Goal: Task Accomplishment & Management: Manage account settings

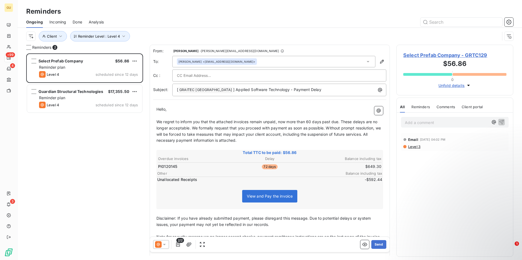
scroll to position [203, 113]
click at [123, 36] on icon "button" at bounding box center [123, 36] width 5 height 5
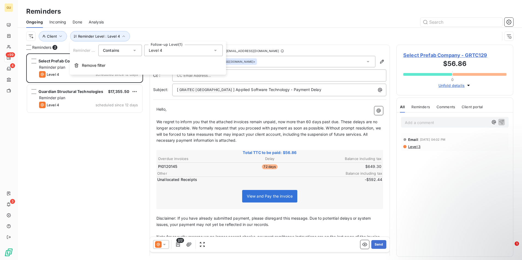
click at [214, 51] on icon at bounding box center [215, 50] width 5 height 5
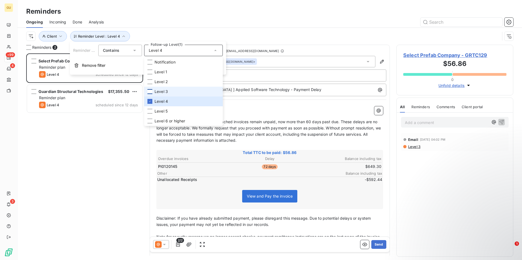
click at [152, 91] on div at bounding box center [149, 91] width 5 height 5
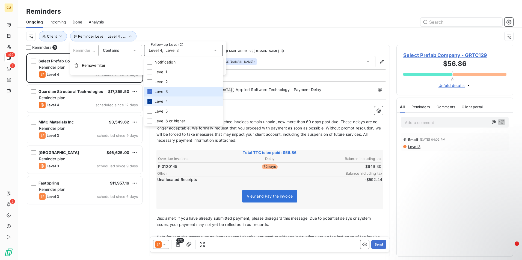
click at [150, 100] on div at bounding box center [149, 101] width 5 height 5
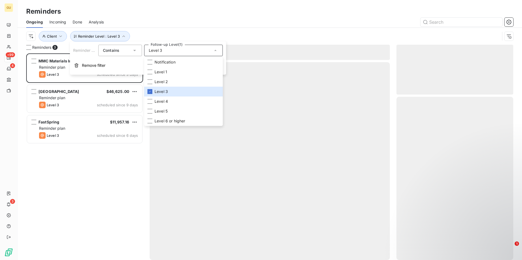
scroll to position [203, 113]
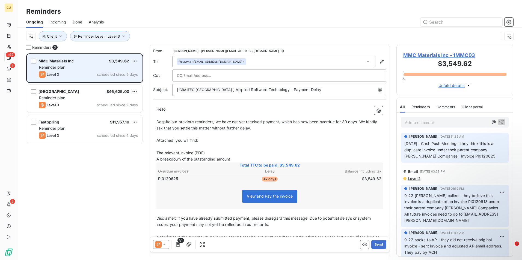
click at [79, 79] on div "MMC Materials Inc $3,549.62 Reminder plan Level 3 scheduled since 9 days" at bounding box center [84, 68] width 115 height 28
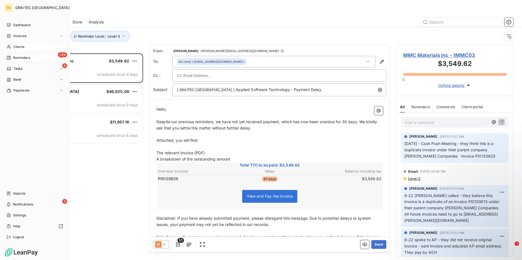
click at [34, 49] on div "Clients" at bounding box center [34, 47] width 61 height 9
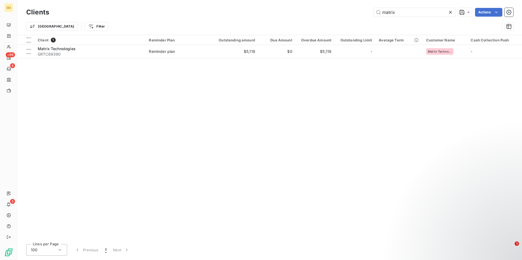
drag, startPoint x: 395, startPoint y: 11, endPoint x: 360, endPoint y: 15, distance: 35.4
click at [360, 15] on div "matrix Actions" at bounding box center [284, 12] width 457 height 9
type input "portman"
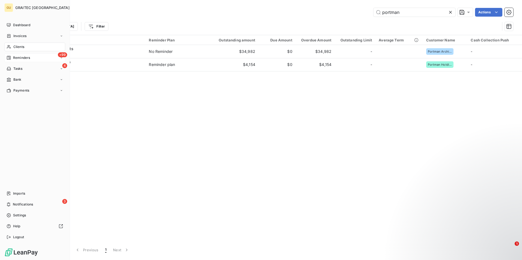
click at [41, 58] on div "+99 Reminders" at bounding box center [34, 57] width 61 height 9
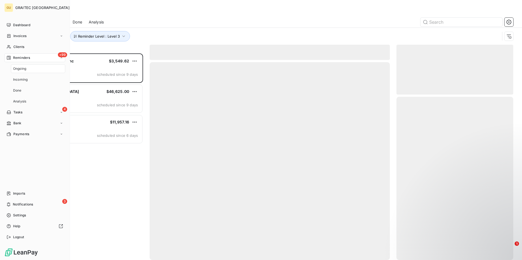
scroll to position [203, 113]
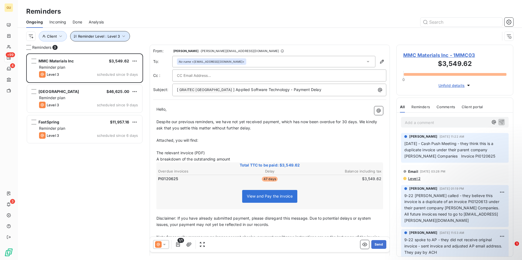
click at [123, 38] on icon "button" at bounding box center [123, 36] width 5 height 5
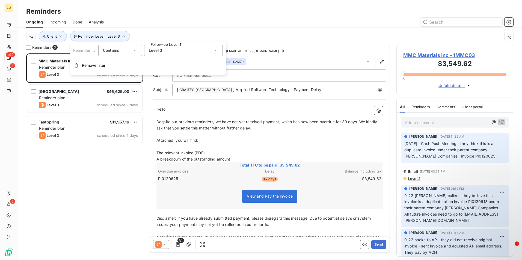
click at [217, 51] on icon at bounding box center [215, 50] width 5 height 5
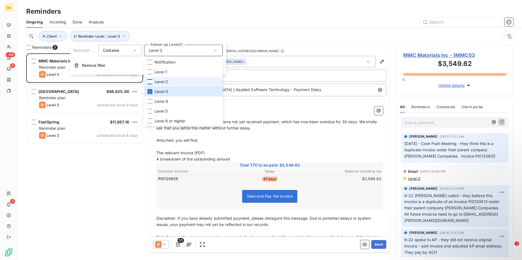
click at [149, 82] on div at bounding box center [149, 81] width 5 height 5
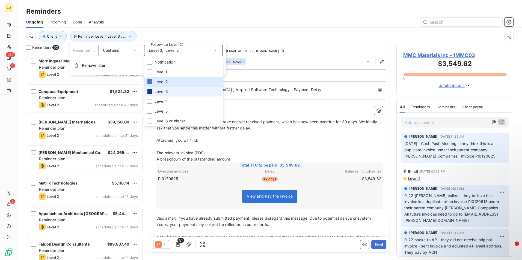
click at [149, 93] on icon at bounding box center [149, 91] width 3 height 3
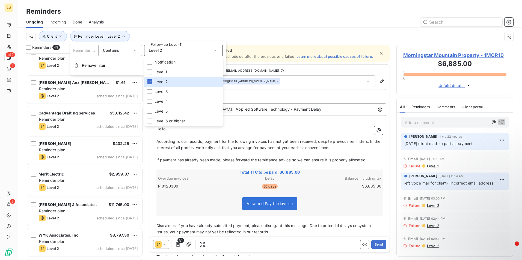
scroll to position [1291, 0]
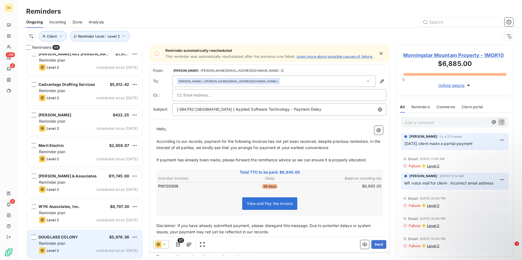
click at [79, 241] on div "[PERSON_NAME] COLONY $5,976.36 Reminder plan Level 2 scheduled since [DATE]" at bounding box center [84, 245] width 115 height 28
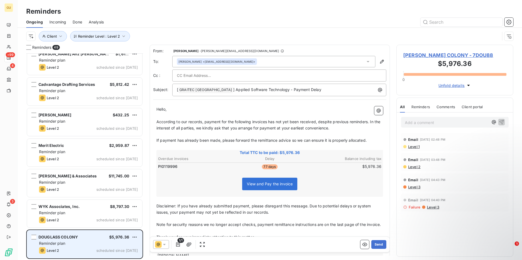
click at [81, 240] on div "[PERSON_NAME] COLONY $5,976.36" at bounding box center [88, 237] width 99 height 5
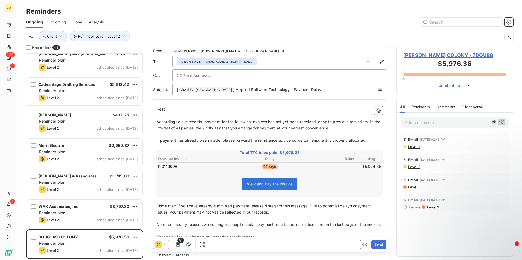
paste input "[EMAIL_ADDRESS][DOMAIN_NAME]"
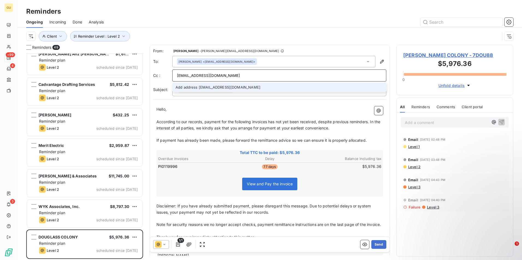
type input "[EMAIL_ADDRESS][DOMAIN_NAME]"
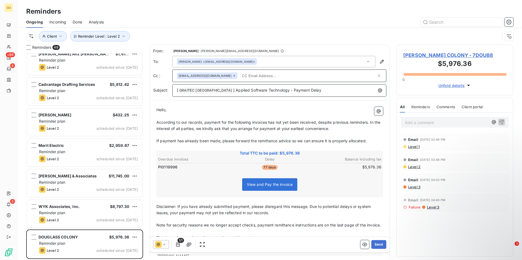
click at [301, 93] on p "[ GRAITEC [GEOGRAPHIC_DATA] ﻿ ] Applied Software Technology - Payment Delay" at bounding box center [280, 90] width 207 height 7
click at [372, 245] on button "Send" at bounding box center [378, 244] width 15 height 9
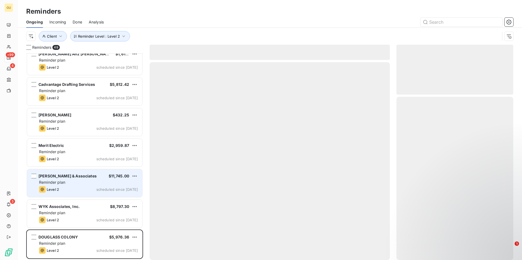
scroll to position [1260, 0]
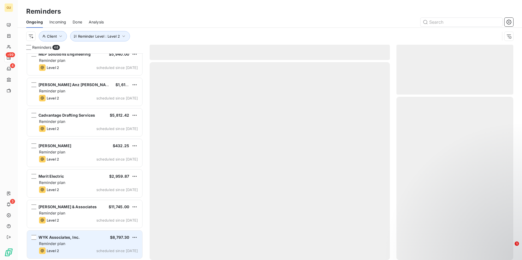
click at [78, 250] on div "Level 2 scheduled since [DATE]" at bounding box center [88, 251] width 99 height 7
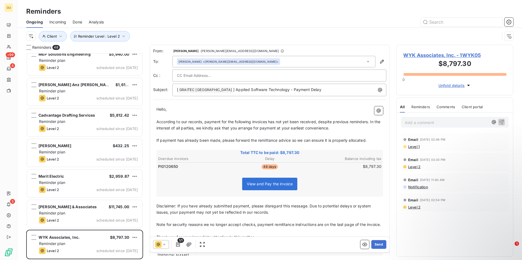
click at [266, 121] on span "According to our records, payment for the following invoices has not yet been r…" at bounding box center [268, 125] width 225 height 11
click at [269, 122] on span "According to our records, payment for the following invoices has not yet been r…" at bounding box center [268, 125] width 225 height 11
click at [375, 243] on button "Send" at bounding box center [378, 244] width 15 height 9
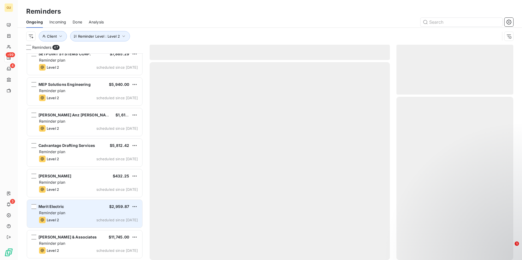
scroll to position [1230, 0]
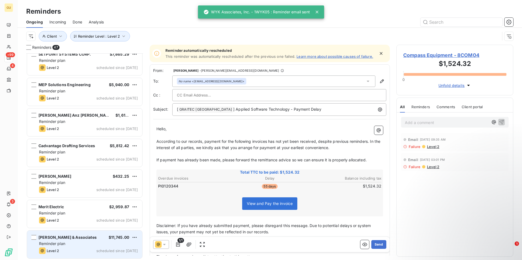
click at [95, 247] on div "[PERSON_NAME] & Associates $11,745.00 Reminder plan Level 2 scheduled since [DA…" at bounding box center [84, 245] width 115 height 28
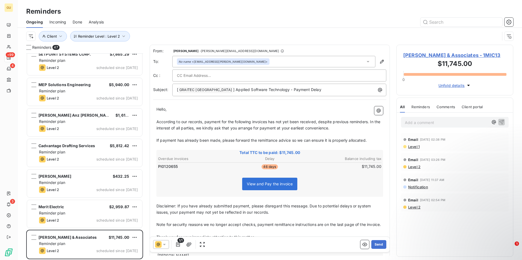
click at [267, 121] on span "According to our records, payment for the following invoices has not yet been r…" at bounding box center [268, 125] width 225 height 11
click at [297, 92] on p "[ GRAITEC [GEOGRAPHIC_DATA] ﻿ ] Applied Software Technology - Payment Delay" at bounding box center [280, 90] width 207 height 7
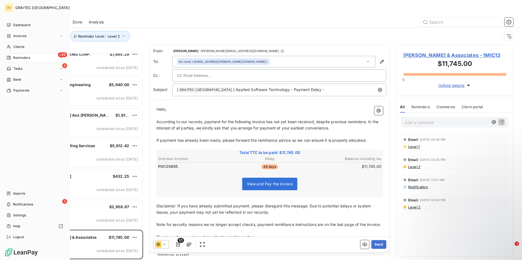
click at [7, 168] on div "Dashboard Invoices Clients +99 Reminders 4 Tasks Bank Payments Imports 3 Notifi…" at bounding box center [34, 131] width 61 height 221
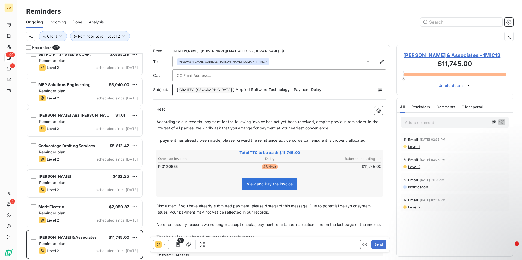
click at [312, 92] on p "[ GRAITEC [GEOGRAPHIC_DATA] ﻿ ] Applied Software Technology - Payment Delay -" at bounding box center [280, 90] width 207 height 7
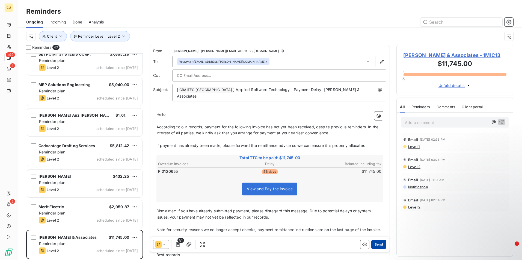
click at [374, 244] on button "Send" at bounding box center [378, 244] width 15 height 9
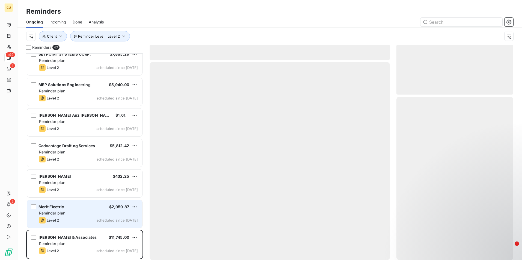
scroll to position [1199, 0]
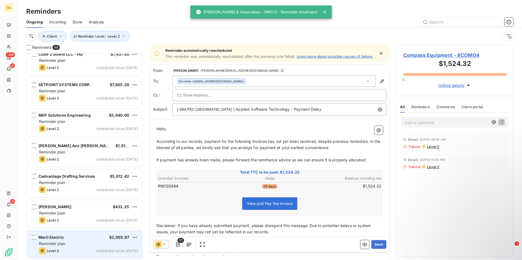
drag, startPoint x: 87, startPoint y: 242, endPoint x: 87, endPoint y: 236, distance: 6.6
click at [87, 242] on div "Reminder plan" at bounding box center [88, 243] width 99 height 5
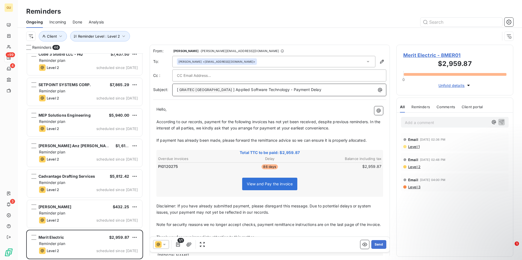
click at [306, 92] on p "[ GRAITEC [GEOGRAPHIC_DATA] ﻿ ] Applied Software Technology - Payment Delay" at bounding box center [280, 90] width 207 height 7
click at [373, 242] on button "Send" at bounding box center [378, 244] width 15 height 9
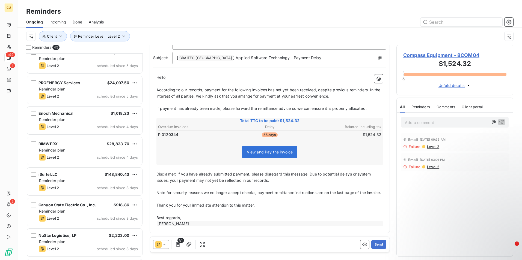
scroll to position [410, 0]
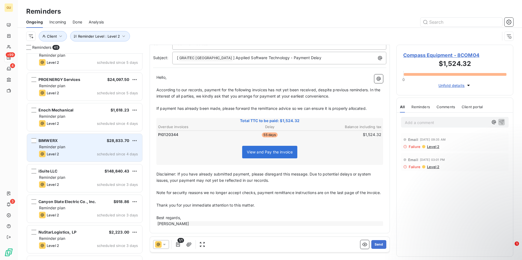
click at [81, 151] on div "Level 2 scheduled since 4 days" at bounding box center [88, 154] width 99 height 7
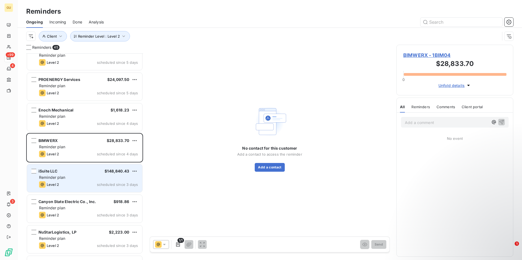
click at [87, 176] on div "Reminder plan" at bounding box center [88, 177] width 99 height 5
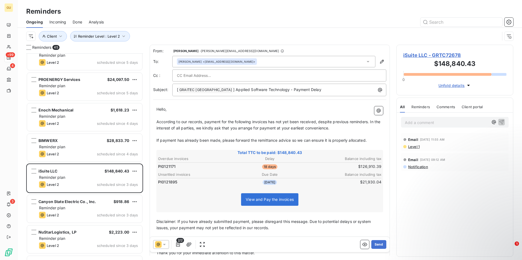
click at [471, 133] on div "Email [DATE] 11:55 AM Level 1" at bounding box center [455, 142] width 116 height 20
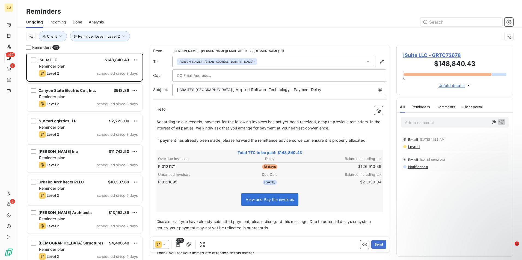
scroll to position [546, 0]
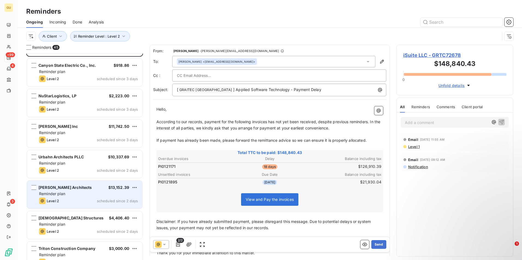
click at [88, 199] on div "Level 2 scheduled since 2 days" at bounding box center [88, 201] width 99 height 7
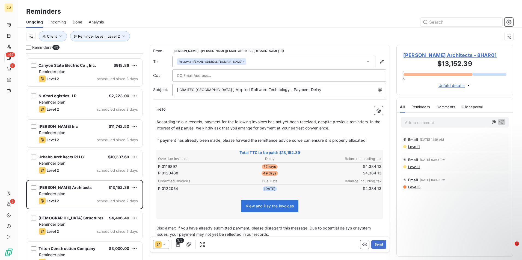
paste input "[PHONE_NUMBER]"
type input "[PHONE_NUMBER]"
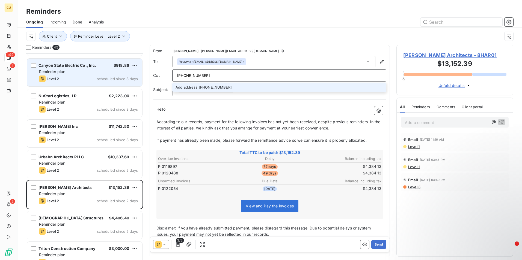
drag, startPoint x: 215, startPoint y: 78, endPoint x: 139, endPoint y: 71, distance: 76.1
click at [139, 71] on div "Reminders 45 BIMWERX $28,833.70 Reminder plan Level 2 scheduled since 4 days iS…" at bounding box center [269, 153] width 504 height 216
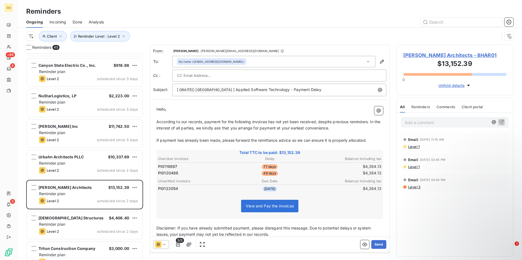
drag, startPoint x: 258, startPoint y: 75, endPoint x: 239, endPoint y: 76, distance: 18.6
click at [239, 76] on div at bounding box center [279, 75] width 205 height 8
paste input "[EMAIL_ADDRESS][DOMAIN_NAME]"
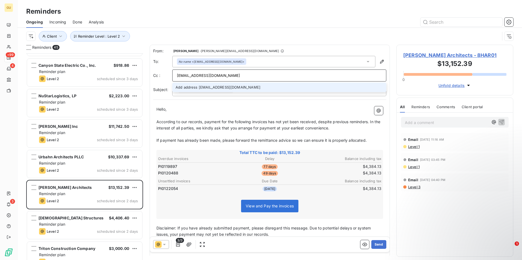
click at [285, 79] on input "[EMAIL_ADDRESS][DOMAIN_NAME]" at bounding box center [279, 75] width 205 height 8
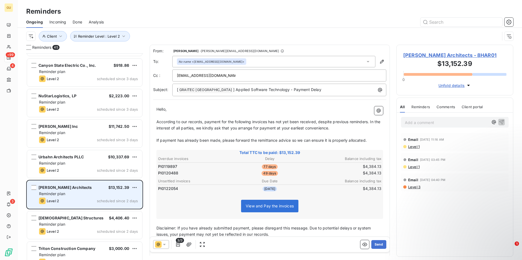
type input "[EMAIL_ADDRESS][DOMAIN_NAME]"
click at [85, 200] on div "Level 2 scheduled since 2 days" at bounding box center [88, 201] width 99 height 7
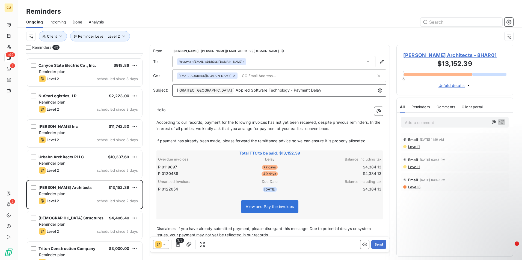
click at [300, 90] on p "[ GRAITEC [GEOGRAPHIC_DATA] ﻿ ] Applied Software Technology - Payment Delay" at bounding box center [280, 90] width 207 height 7
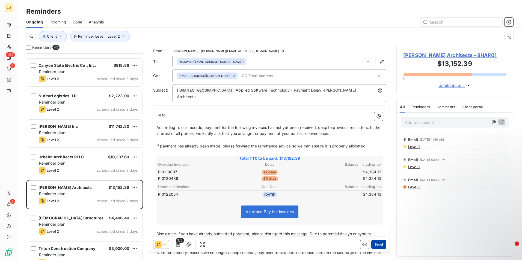
click at [378, 243] on button "Send" at bounding box center [378, 244] width 15 height 9
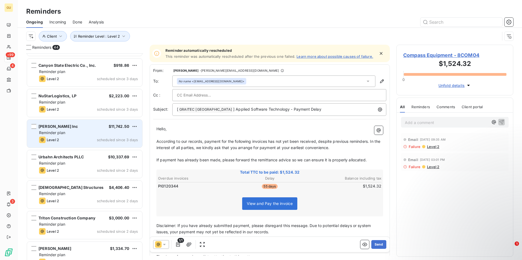
drag, startPoint x: 93, startPoint y: 134, endPoint x: 91, endPoint y: 128, distance: 6.2
click at [93, 133] on div "Reminder plan" at bounding box center [88, 132] width 99 height 5
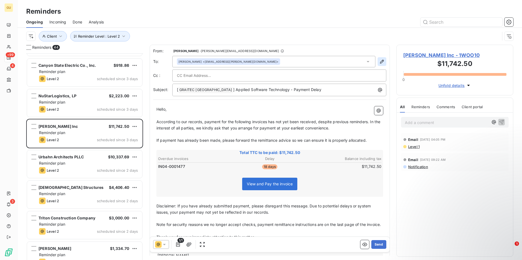
click at [379, 62] on icon "button" at bounding box center [381, 61] width 5 height 5
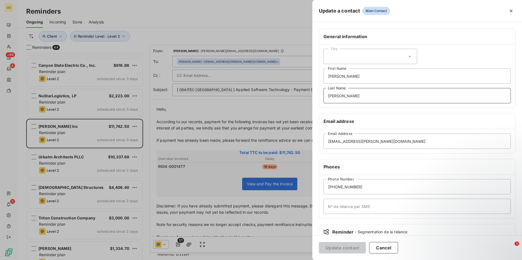
drag, startPoint x: 352, startPoint y: 97, endPoint x: 292, endPoint y: 93, distance: 60.2
click at [292, 260] on div "Update a contact Main Contact General information Title [PERSON_NAME] First Nam…" at bounding box center [261, 260] width 522 height 0
drag, startPoint x: 350, startPoint y: 74, endPoint x: 314, endPoint y: 77, distance: 36.2
click at [314, 76] on div "General information Title [PERSON_NAME] First Name Last Name Email address [EMA…" at bounding box center [417, 150] width 210 height 242
click at [338, 244] on button "Update contact" at bounding box center [342, 247] width 47 height 11
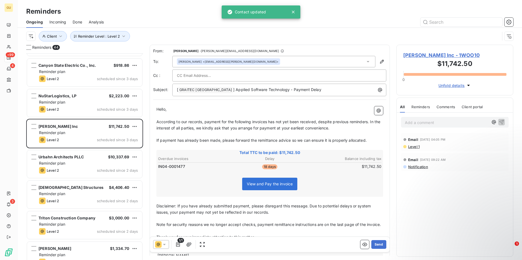
click at [262, 65] on div "[PERSON_NAME] <[EMAIL_ADDRESS][PERSON_NAME][DOMAIN_NAME]>" at bounding box center [273, 61] width 203 height 11
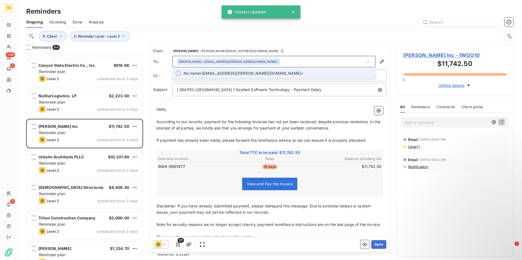
click at [261, 76] on li "No name <[EMAIL_ADDRESS][PERSON_NAME][DOMAIN_NAME]>" at bounding box center [273, 73] width 203 height 10
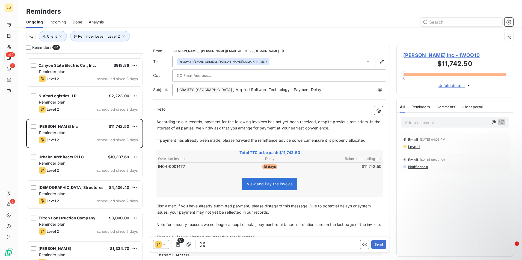
click at [268, 122] on span "According to our records, payment for the following invoices has not yet been r…" at bounding box center [268, 125] width 225 height 11
click at [309, 91] on p "[ GRAITEC [GEOGRAPHIC_DATA] ﻿ ] Applied Software Technology - Payment Delay" at bounding box center [280, 90] width 207 height 7
click at [372, 244] on button "Send" at bounding box center [378, 244] width 15 height 9
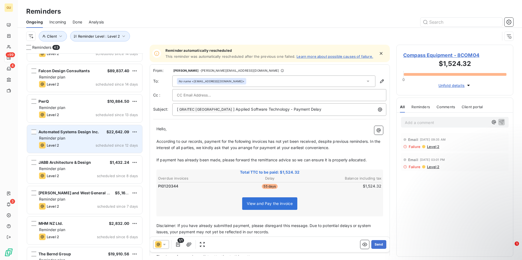
scroll to position [164, 0]
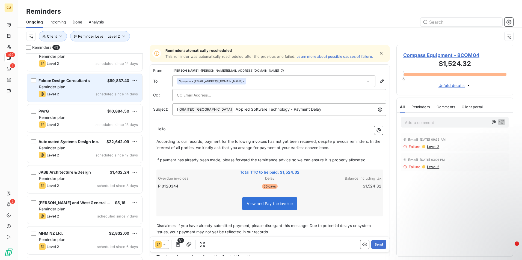
click at [93, 84] on div "Falcon Design Consultants $89,837.40 Reminder plan Level 2 scheduled since 14 d…" at bounding box center [84, 88] width 115 height 28
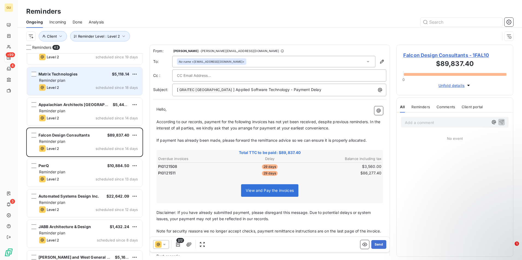
scroll to position [137, 0]
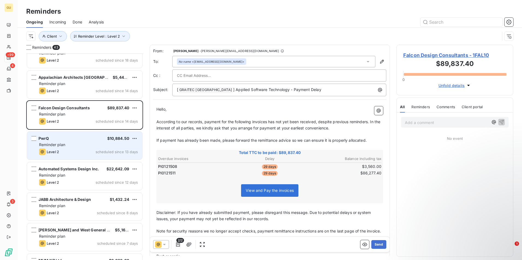
click at [91, 156] on div "PwrQ $10,884.50 Reminder plan Level 2 scheduled since 13 days" at bounding box center [84, 146] width 115 height 28
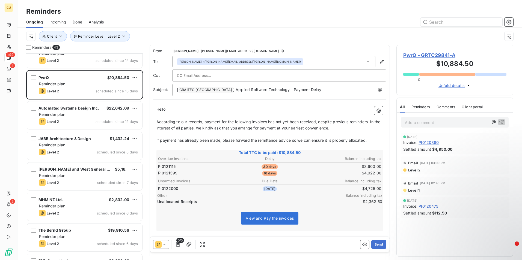
scroll to position [219, 0]
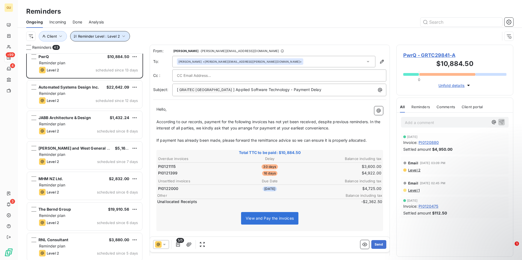
click at [122, 37] on icon "button" at bounding box center [123, 36] width 3 height 2
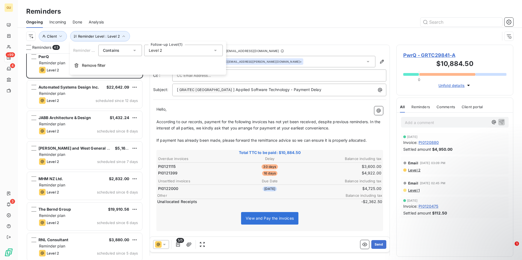
click at [214, 50] on icon at bounding box center [215, 50] width 5 height 5
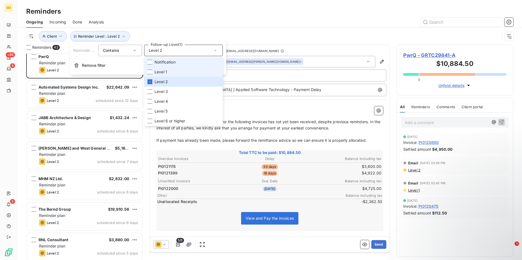
drag, startPoint x: 151, startPoint y: 65, endPoint x: 150, endPoint y: 68, distance: 3.2
click at [151, 66] on li "Notification" at bounding box center [183, 62] width 79 height 10
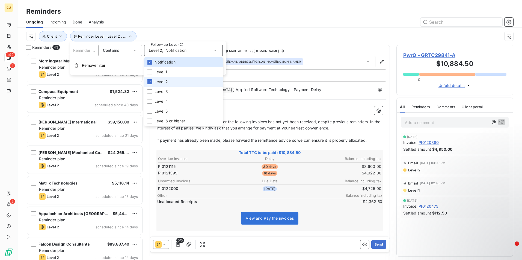
scroll to position [203, 113]
click at [151, 82] on div at bounding box center [149, 81] width 5 height 5
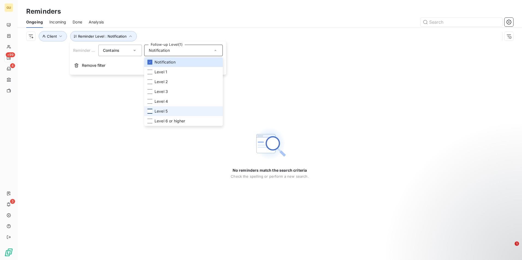
click at [150, 112] on div at bounding box center [149, 111] width 5 height 5
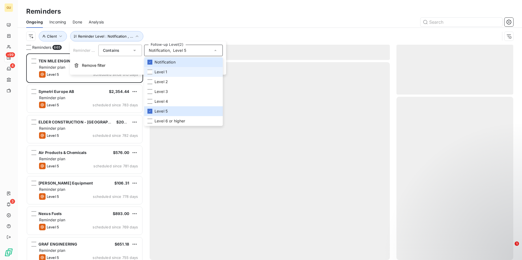
scroll to position [203, 113]
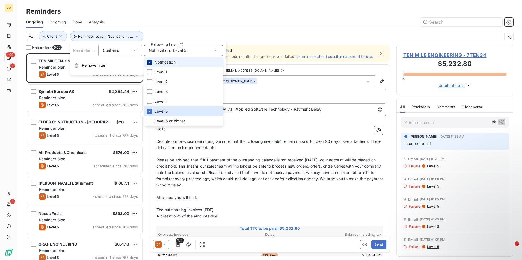
click at [148, 64] on div at bounding box center [149, 62] width 5 height 5
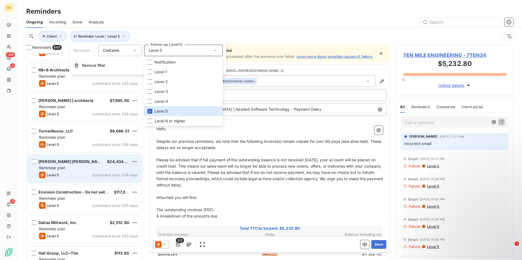
scroll to position [2374, 0]
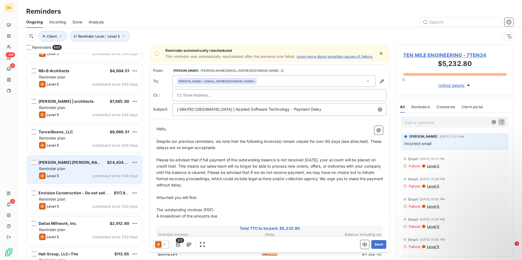
click at [87, 168] on div "Reminder plan" at bounding box center [88, 168] width 99 height 5
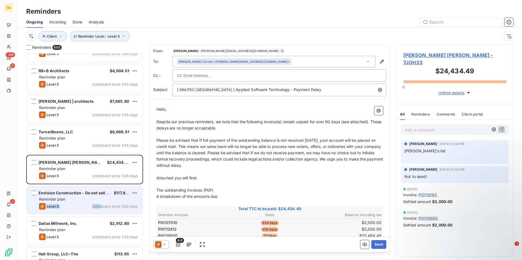
click at [103, 202] on div "Envision Construction - Do not sell Collection Agency $117,867.86 Reminder plan…" at bounding box center [84, 200] width 115 height 28
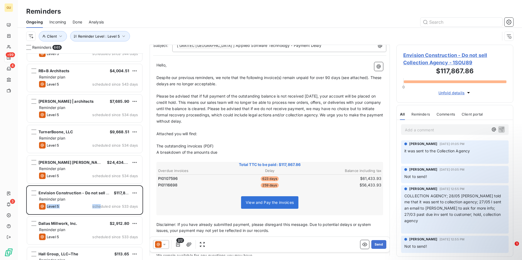
scroll to position [55, 0]
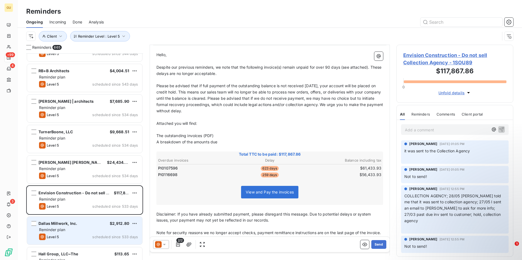
click at [100, 227] on div "Dallas Millwork, Inc. $2,912.80 Reminder plan Level 5 scheduled since 533 days" at bounding box center [84, 231] width 115 height 28
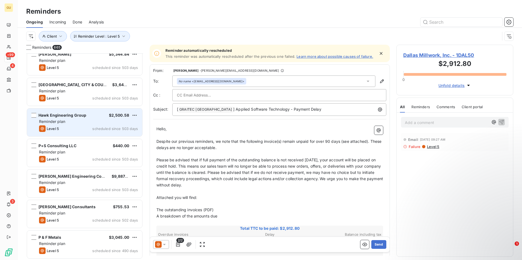
scroll to position [3139, 0]
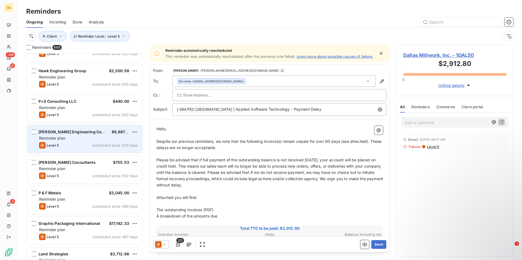
click at [97, 139] on div "Reminder plan" at bounding box center [88, 138] width 99 height 5
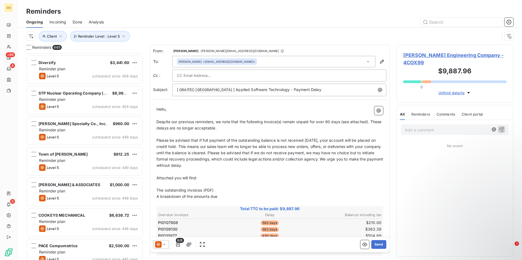
scroll to position [3794, 0]
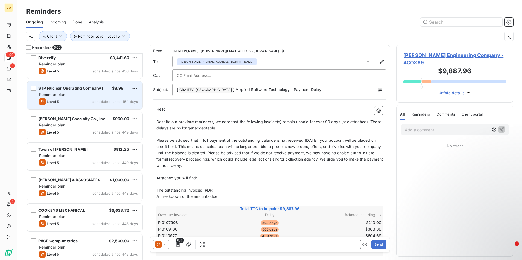
click at [89, 98] on div "STP Nuclear Operating Company (STPNOC) $8,990.45 Reminder plan Level 5 schedule…" at bounding box center [84, 96] width 115 height 28
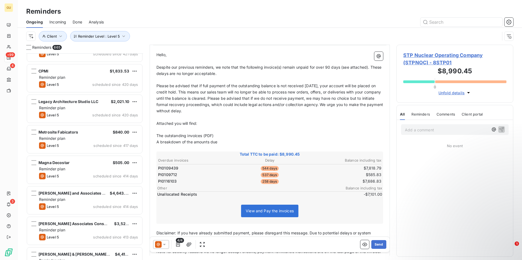
scroll to position [4367, 0]
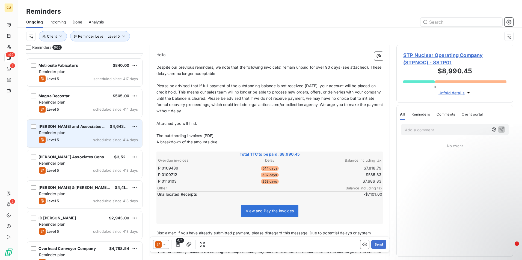
click at [97, 129] on div "[PERSON_NAME] and Associates LLP $4,643.63" at bounding box center [88, 126] width 99 height 5
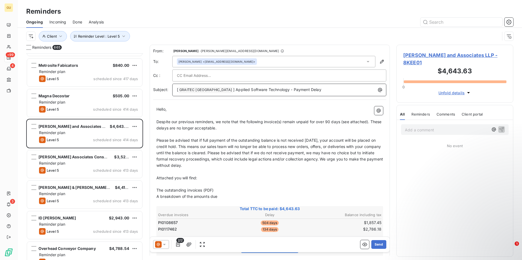
click at [305, 92] on p "[ GRAITEC [GEOGRAPHIC_DATA] ﻿ ] Applied Software Technology - Payment Delay" at bounding box center [280, 90] width 207 height 7
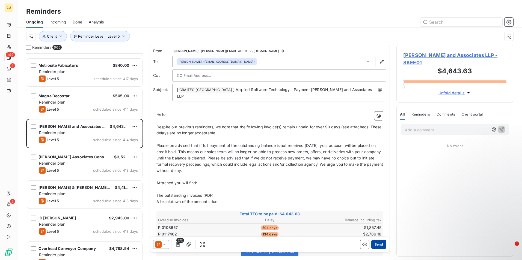
click at [376, 244] on button "Send" at bounding box center [378, 244] width 15 height 9
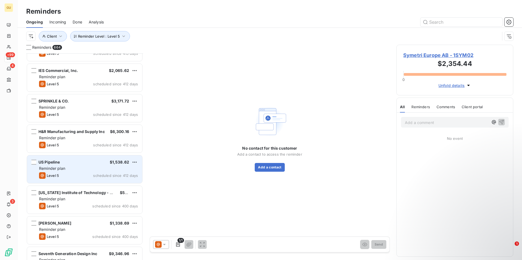
scroll to position [4585, 0]
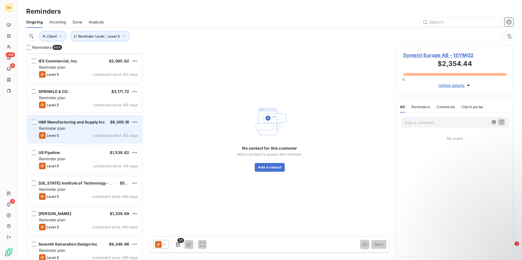
click at [88, 132] on div "Level 5 scheduled since 412 days" at bounding box center [88, 135] width 99 height 7
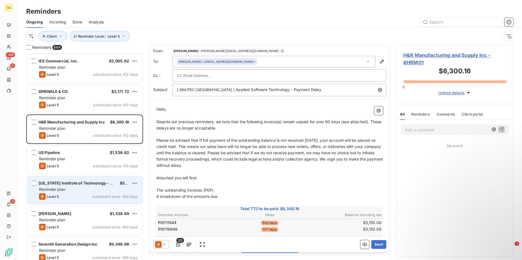
click at [90, 194] on div "Level 5 scheduled since 400 days" at bounding box center [88, 196] width 99 height 7
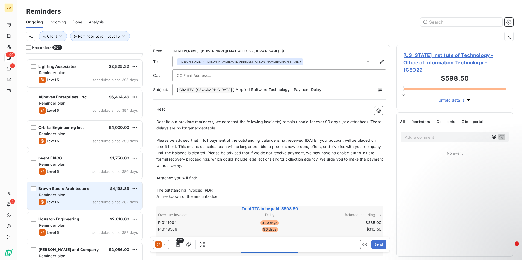
scroll to position [4912, 0]
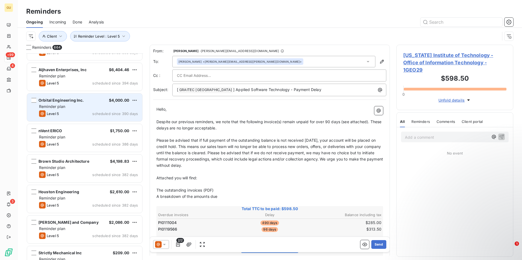
click at [97, 104] on div "Reminder plan" at bounding box center [88, 106] width 99 height 5
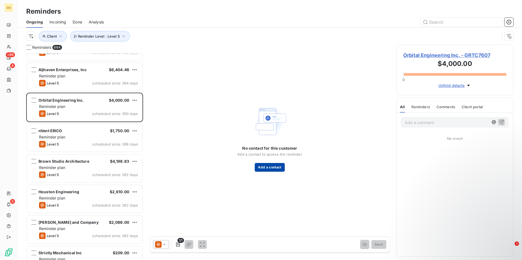
click at [269, 168] on button "Add a contact" at bounding box center [270, 167] width 30 height 9
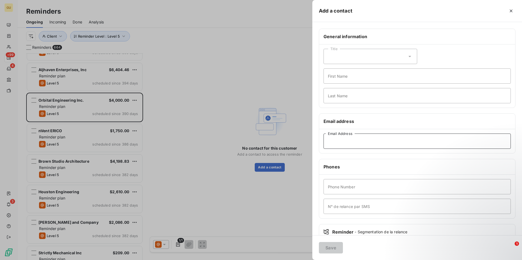
paste input "[EMAIL_ADDRESS][DOMAIN_NAME]"
type input "[EMAIL_ADDRESS][DOMAIN_NAME]"
click at [336, 248] on button "Save" at bounding box center [331, 247] width 24 height 11
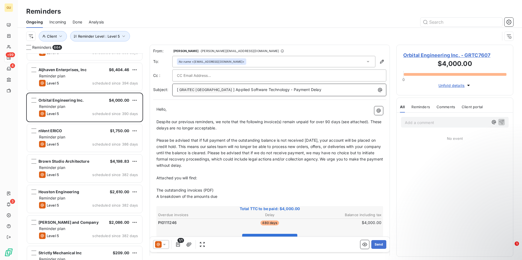
click at [308, 90] on p "[ GRAITEC [GEOGRAPHIC_DATA] ﻿ ] Applied Software Technology - Payment Delay" at bounding box center [280, 90] width 207 height 7
click at [372, 242] on button "Send" at bounding box center [378, 244] width 15 height 9
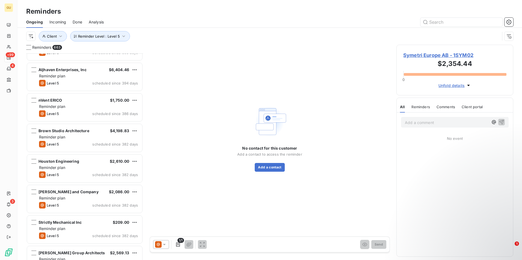
scroll to position [4885, 0]
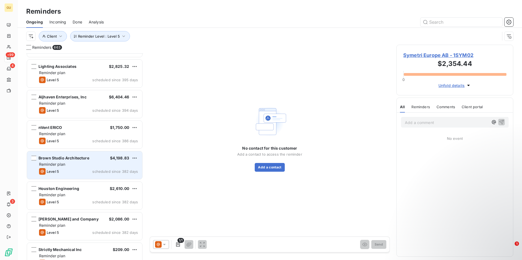
click at [88, 165] on div "Reminder plan" at bounding box center [88, 164] width 99 height 5
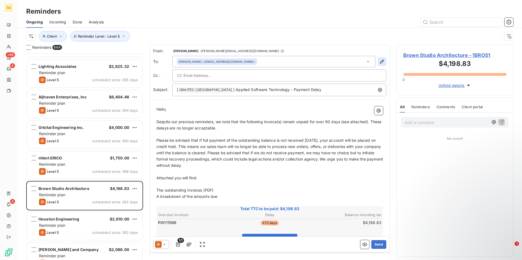
click at [379, 61] on icon "button" at bounding box center [381, 61] width 5 height 5
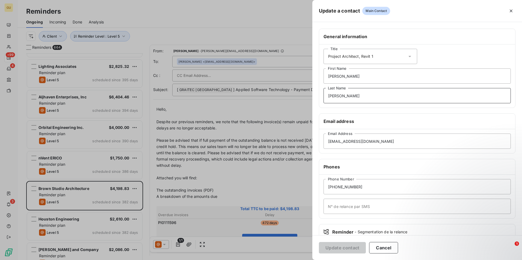
drag, startPoint x: 360, startPoint y: 97, endPoint x: 267, endPoint y: 97, distance: 93.6
click at [269, 260] on div "Update a contact Main Contact General information Title Project Architect, Revi…" at bounding box center [261, 260] width 522 height 0
drag, startPoint x: 341, startPoint y: 81, endPoint x: 314, endPoint y: 75, distance: 27.1
click at [314, 75] on div "General information Title Project Architect, Revit 1 [PERSON_NAME] First Name L…" at bounding box center [417, 150] width 210 height 242
click at [341, 244] on button "Update contact" at bounding box center [342, 247] width 47 height 11
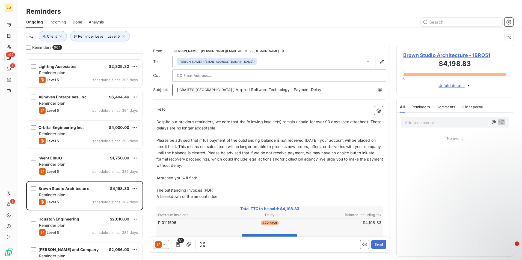
click at [319, 90] on p "[ GRAITEC [GEOGRAPHIC_DATA] ﻿ ] Applied Software Technology - Payment Delay" at bounding box center [280, 90] width 207 height 7
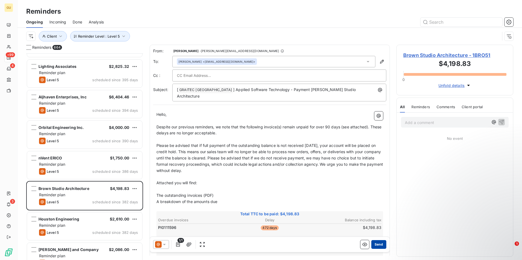
click at [371, 245] on button "Send" at bounding box center [378, 244] width 15 height 9
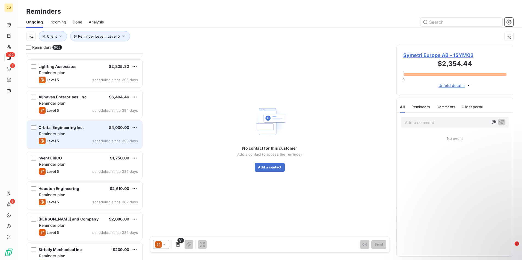
click at [89, 133] on div "Reminder plan" at bounding box center [88, 133] width 99 height 5
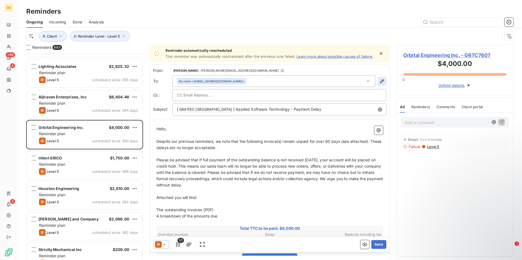
click at [380, 84] on icon "button" at bounding box center [381, 81] width 5 height 5
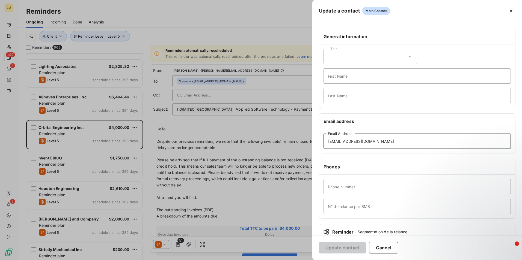
drag, startPoint x: 368, startPoint y: 145, endPoint x: 280, endPoint y: 141, distance: 87.4
click at [280, 260] on div "Update a contact Main Contact General information Title First Name Last Name Em…" at bounding box center [261, 260] width 522 height 0
drag, startPoint x: 330, startPoint y: 146, endPoint x: 335, endPoint y: 144, distance: 5.3
paste input "[EMAIL_ADDRESS][DOMAIN_NAME]"
type input "[EMAIL_ADDRESS][DOMAIN_NAME]"
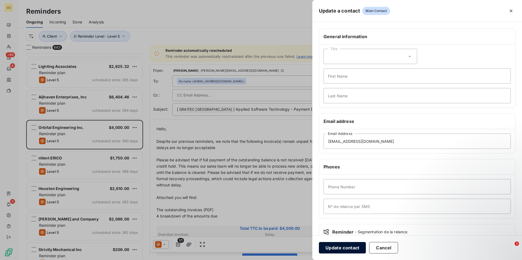
click at [338, 245] on button "Update contact" at bounding box center [342, 247] width 47 height 11
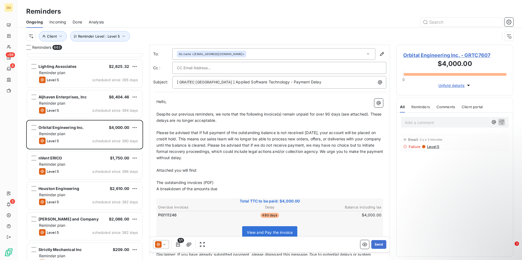
scroll to position [55, 0]
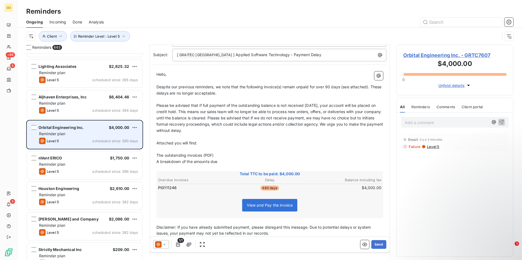
click at [114, 132] on div "Reminder plan" at bounding box center [88, 133] width 99 height 5
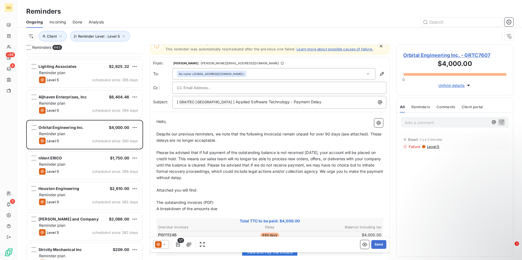
scroll to position [0, 0]
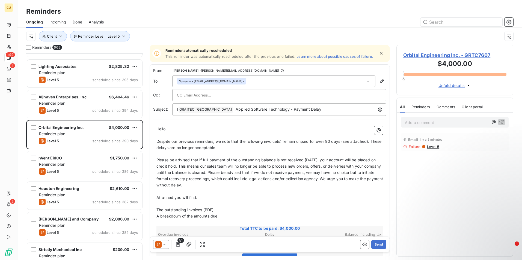
click at [247, 94] on div at bounding box center [279, 95] width 205 height 8
click at [246, 87] on div "No name <[PERSON_NAME][EMAIL_ADDRESS][DOMAIN_NAME]>" at bounding box center [273, 81] width 203 height 11
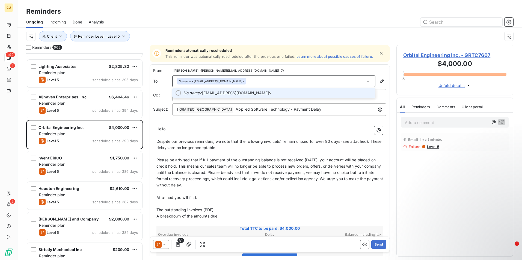
click at [234, 96] on span "No name <[EMAIL_ADDRESS][DOMAIN_NAME]>" at bounding box center [277, 92] width 189 height 5
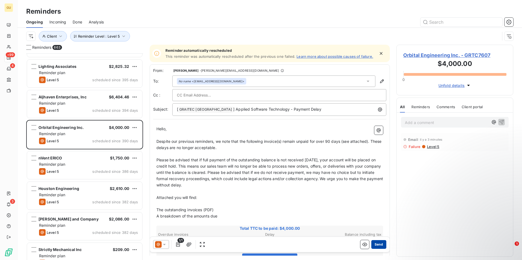
click at [371, 244] on button "Send" at bounding box center [378, 244] width 15 height 9
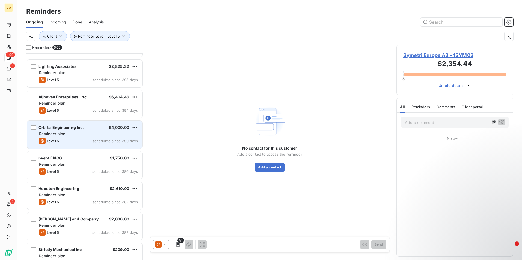
click at [90, 129] on div "Orbital Engineering Inc. $4,000.00" at bounding box center [88, 127] width 99 height 5
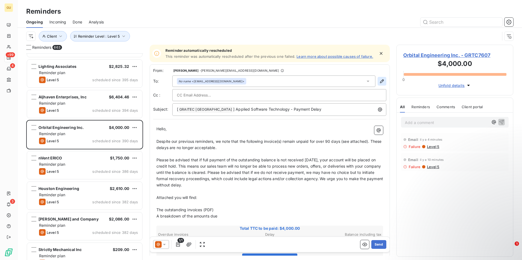
click at [379, 84] on icon "button" at bounding box center [381, 81] width 5 height 5
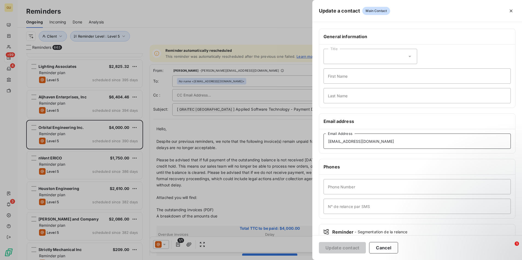
click at [367, 141] on input "[EMAIL_ADDRESS][DOMAIN_NAME]" at bounding box center [416, 141] width 187 height 15
type input "[EMAIL_ADDRESS][DOMAIN_NAME]"
click at [336, 249] on button "Update contact" at bounding box center [342, 247] width 47 height 11
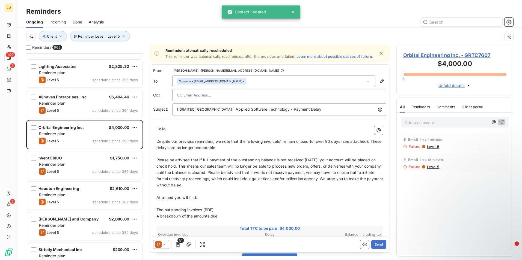
drag, startPoint x: 259, startPoint y: 90, endPoint x: 263, endPoint y: 92, distance: 3.9
click at [263, 92] on div "From: [PERSON_NAME] - [PERSON_NAME][EMAIL_ADDRESS][DOMAIN_NAME] To: No name <[E…" at bounding box center [269, 92] width 233 height 48
drag, startPoint x: 263, startPoint y: 92, endPoint x: 249, endPoint y: 95, distance: 14.0
click at [249, 96] on div at bounding box center [279, 95] width 205 height 8
click at [252, 91] on div "From: [PERSON_NAME] - [PERSON_NAME][EMAIL_ADDRESS][DOMAIN_NAME] To: No name <[E…" at bounding box center [269, 92] width 233 height 48
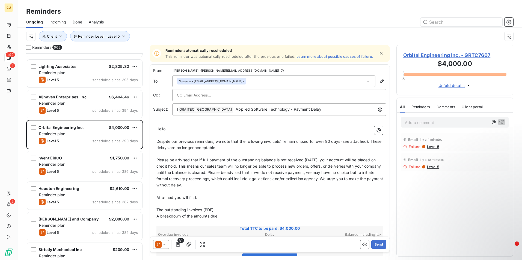
click at [239, 91] on div "From: [PERSON_NAME] - [PERSON_NAME][EMAIL_ADDRESS][DOMAIN_NAME] To: No name <[E…" at bounding box center [269, 92] width 233 height 48
drag, startPoint x: 239, startPoint y: 91, endPoint x: 217, endPoint y: 88, distance: 22.2
click at [217, 87] on div "No name <[EMAIL_ADDRESS][DOMAIN_NAME]>" at bounding box center [273, 81] width 203 height 11
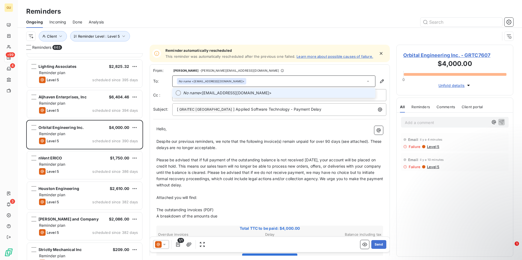
click at [216, 96] on span "No name <[EMAIL_ADDRESS][DOMAIN_NAME]>" at bounding box center [277, 92] width 189 height 5
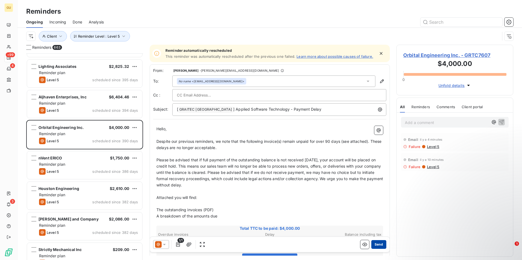
click at [372, 243] on button "Send" at bounding box center [378, 244] width 15 height 9
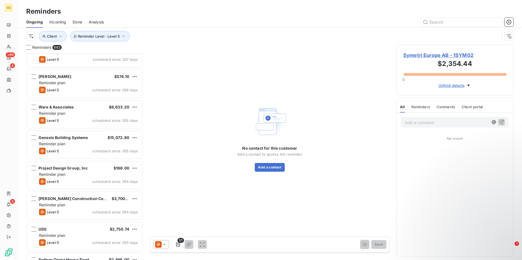
scroll to position [7832, 0]
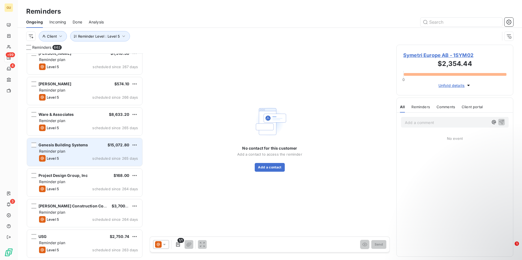
click at [85, 153] on div "Reminder plan" at bounding box center [88, 151] width 99 height 5
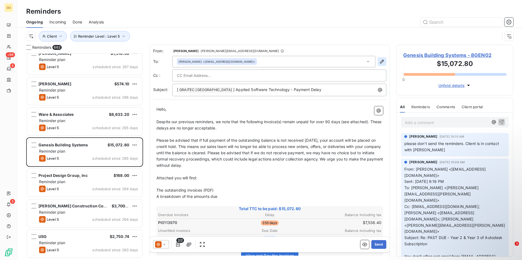
click at [379, 62] on icon "button" at bounding box center [381, 61] width 5 height 5
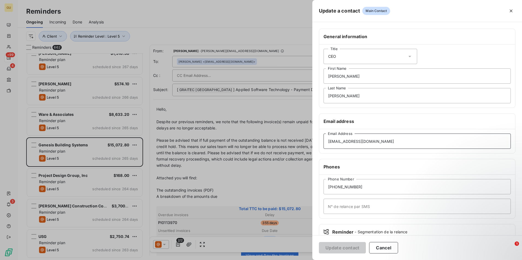
drag, startPoint x: 385, startPoint y: 144, endPoint x: 282, endPoint y: 143, distance: 102.6
click at [282, 260] on div "Update a contact Main Contact General information Title CEO [PERSON_NAME] First…" at bounding box center [261, 260] width 522 height 0
paste input "[EMAIL_ADDRESS][DOMAIN_NAME]"
type input "[EMAIL_ADDRESS][DOMAIN_NAME]"
click at [333, 249] on button "Update contact" at bounding box center [342, 247] width 47 height 11
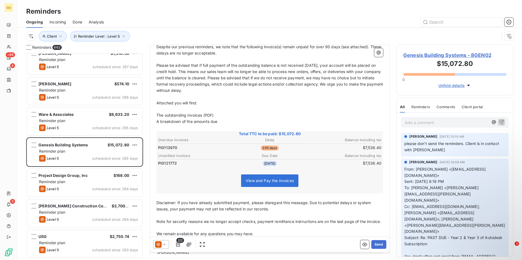
scroll to position [55, 0]
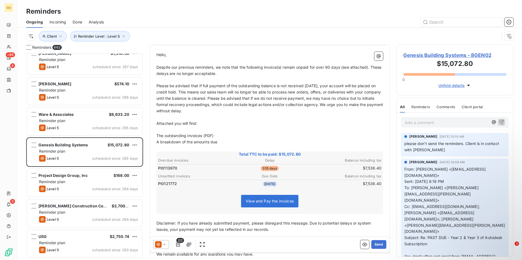
click at [165, 245] on icon at bounding box center [164, 244] width 5 height 5
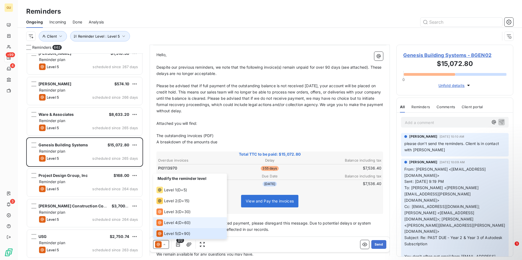
click at [175, 224] on span "Level 4" at bounding box center [170, 222] width 13 height 5
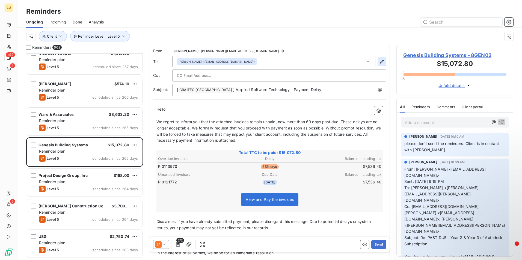
click at [379, 62] on icon "button" at bounding box center [381, 61] width 5 height 5
type input "[PERSON_NAME]"
type input "[EMAIL_ADDRESS][DOMAIN_NAME]"
type input "[PHONE_NUMBER]"
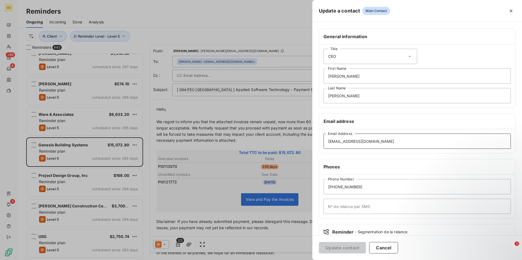
drag, startPoint x: 385, startPoint y: 143, endPoint x: 303, endPoint y: 139, distance: 81.7
click at [307, 260] on div "Update a contact Main Contact General information Title CEO [PERSON_NAME] First…" at bounding box center [261, 260] width 522 height 0
paste input "[EMAIL_ADDRESS][DOMAIN_NAME]"
type input "[EMAIL_ADDRESS][DOMAIN_NAME]"
click at [334, 246] on button "Update contact" at bounding box center [342, 247] width 47 height 11
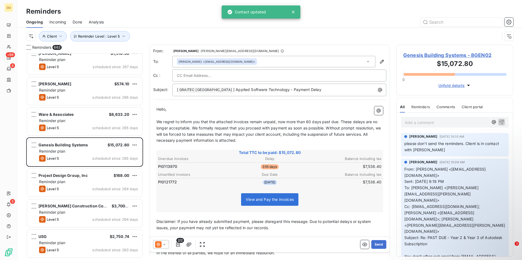
click at [246, 67] on div "[PERSON_NAME] <[EMAIL_ADDRESS][DOMAIN_NAME]>" at bounding box center [273, 61] width 203 height 11
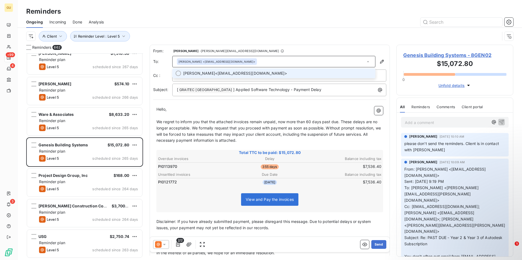
click at [237, 72] on span "[PERSON_NAME] <[EMAIL_ADDRESS][DOMAIN_NAME]>" at bounding box center [277, 73] width 189 height 5
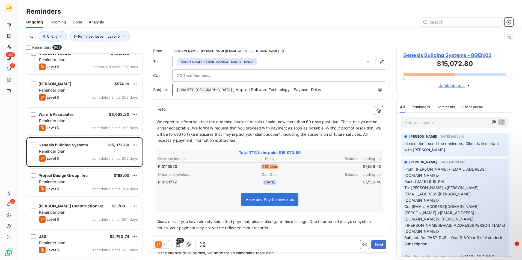
click at [326, 92] on p "[ GRAITEC [GEOGRAPHIC_DATA] ﻿ ] Applied Software Technology - Payment Delay" at bounding box center [280, 90] width 207 height 7
click at [377, 244] on button "Send" at bounding box center [378, 244] width 15 height 9
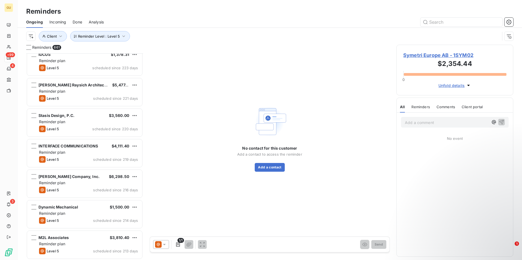
scroll to position [9088, 0]
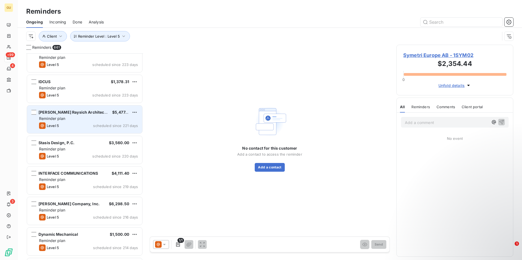
click at [85, 122] on div "[PERSON_NAME] Raysich Architects, LLP $5,477.45 Reminder plan Level 5 scheduled…" at bounding box center [84, 120] width 115 height 28
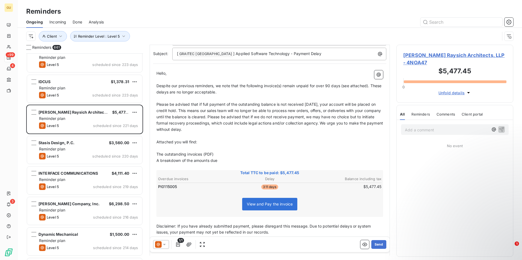
scroll to position [55, 0]
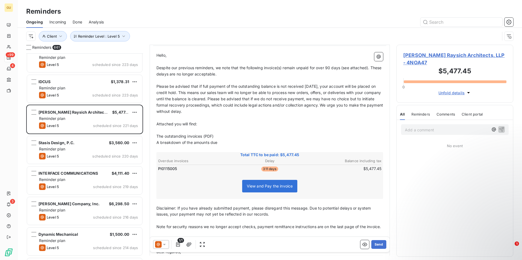
drag, startPoint x: 371, startPoint y: 243, endPoint x: 369, endPoint y: 197, distance: 45.9
click at [370, 200] on div "From: [PERSON_NAME] - [PERSON_NAME][EMAIL_ADDRESS][DOMAIN_NAME] To: null [PERSO…" at bounding box center [270, 95] width 240 height 211
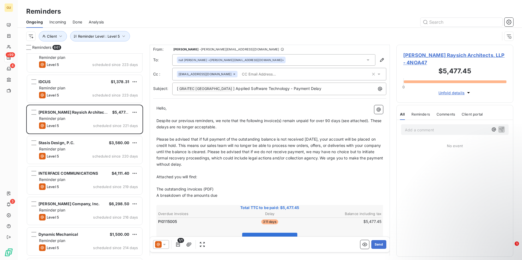
scroll to position [0, 0]
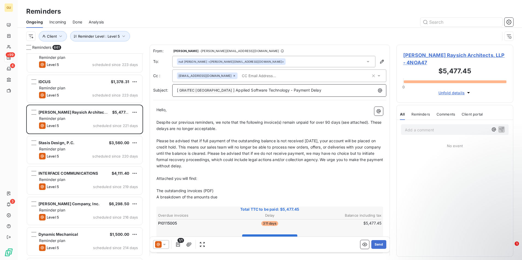
click at [304, 93] on p "[ GRAITEC [GEOGRAPHIC_DATA] ﻿ ] Applied Software Technology - Payment Delay" at bounding box center [280, 90] width 207 height 7
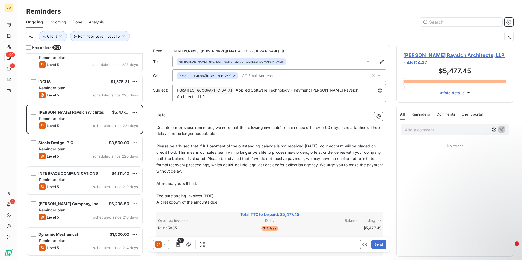
click at [282, 125] on span "Despite our previous reminders, we note that the following invoice(s) remain un…" at bounding box center [269, 130] width 226 height 11
click at [283, 125] on span "Despite our previous reminders, we note that the following invoice(s) remain un…" at bounding box center [269, 130] width 226 height 11
drag, startPoint x: 340, startPoint y: 121, endPoint x: 309, endPoint y: 123, distance: 31.2
click at [309, 125] on span "Despite our previous reminders, we note that the following invoice remains unpa…" at bounding box center [267, 130] width 223 height 11
click at [371, 245] on button "Send" at bounding box center [378, 244] width 15 height 9
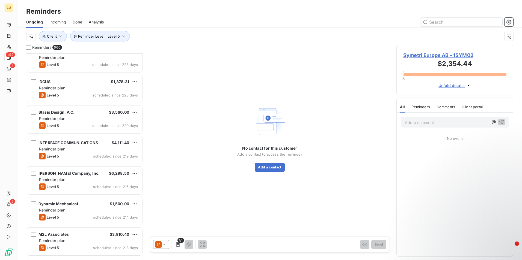
click at [479, 151] on div "Add a comment ﻿ No event" at bounding box center [455, 185] width 116 height 144
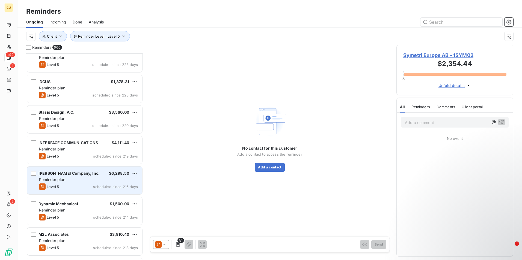
click at [69, 177] on div "[PERSON_NAME] Company, Inc. $6,298.50 Reminder plan Level 5 scheduled since 216…" at bounding box center [84, 181] width 115 height 28
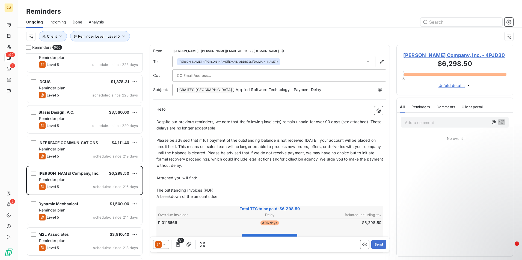
scroll to position [203, 113]
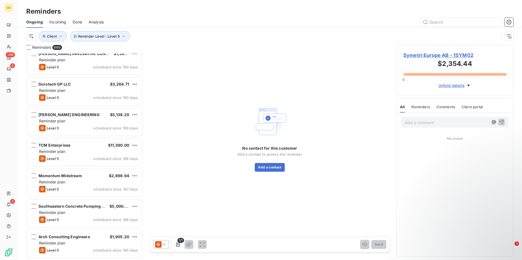
scroll to position [9961, 0]
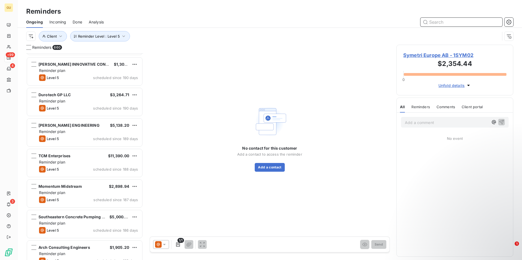
click at [450, 25] on input "text" at bounding box center [461, 22] width 82 height 9
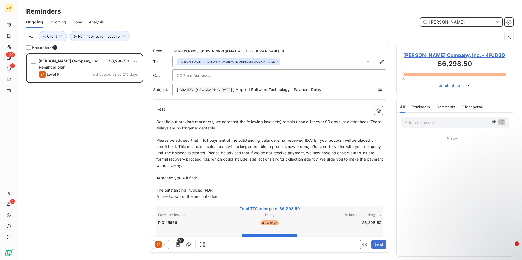
scroll to position [203, 113]
type input "[PERSON_NAME]"
drag, startPoint x: 207, startPoint y: 73, endPoint x: 210, endPoint y: 73, distance: 3.3
click at [210, 73] on input "text" at bounding box center [206, 75] width 59 height 8
paste input "[PERSON_NAME][EMAIL_ADDRESS][DOMAIN_NAME]"
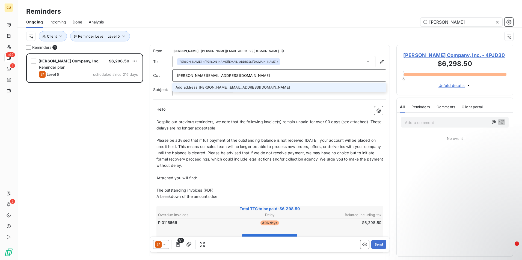
type input "[PERSON_NAME][EMAIL_ADDRESS][DOMAIN_NAME]"
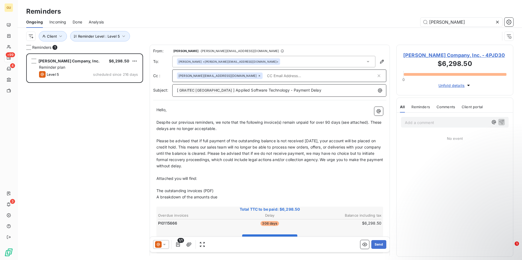
click at [305, 89] on p "[ GRAITEC [GEOGRAPHIC_DATA] ﻿ ] Applied Software Technology - Payment Delay" at bounding box center [280, 90] width 207 height 7
click at [374, 244] on button "Send" at bounding box center [378, 244] width 15 height 9
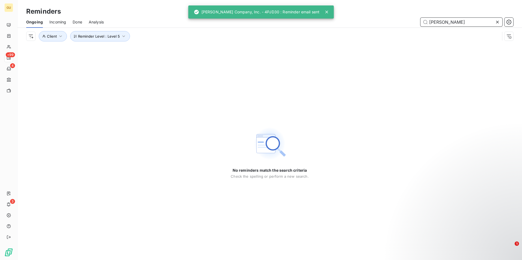
drag, startPoint x: 450, startPoint y: 20, endPoint x: 385, endPoint y: 24, distance: 65.3
click at [385, 24] on div "[PERSON_NAME]" at bounding box center [311, 22] width 403 height 9
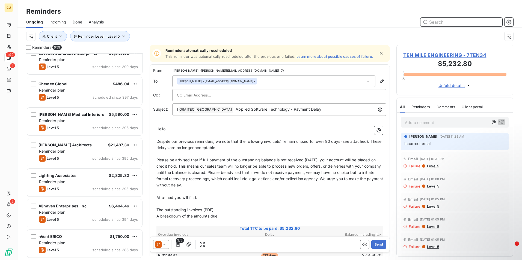
scroll to position [4749, 0]
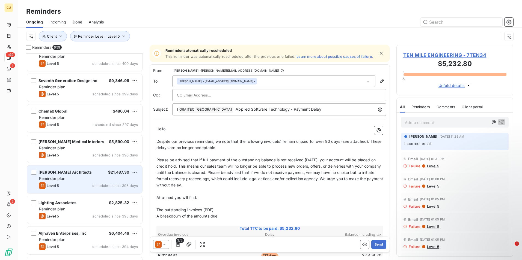
click at [96, 188] on div "Level 5 scheduled since 395 days" at bounding box center [88, 186] width 99 height 7
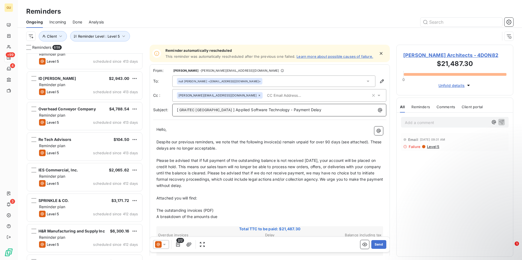
click at [312, 114] on p "[ GRAITEC [GEOGRAPHIC_DATA] ﻿ ] Applied Software Technology - Payment Delay" at bounding box center [280, 110] width 207 height 7
click at [377, 244] on button "Send" at bounding box center [378, 244] width 15 height 9
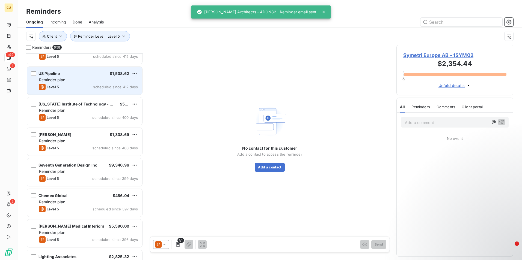
scroll to position [4667, 0]
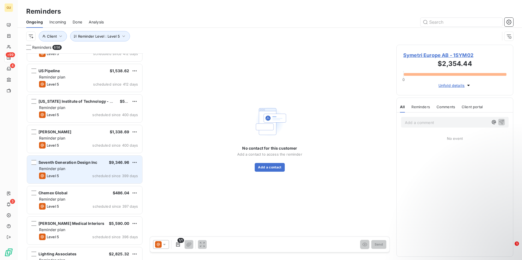
click at [96, 174] on span "scheduled since 399 days" at bounding box center [115, 176] width 46 height 4
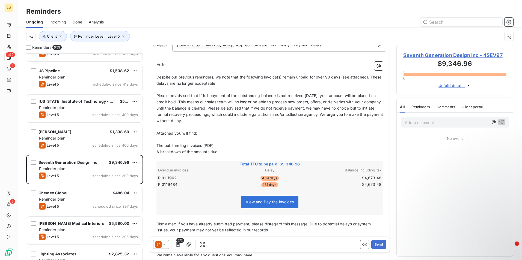
scroll to position [55, 0]
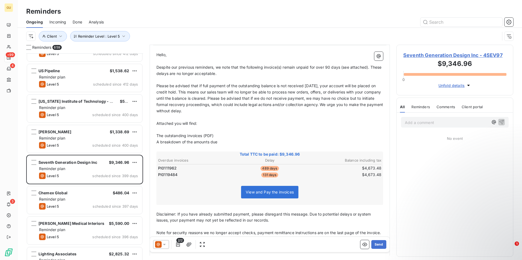
click at [165, 244] on icon at bounding box center [164, 244] width 5 height 5
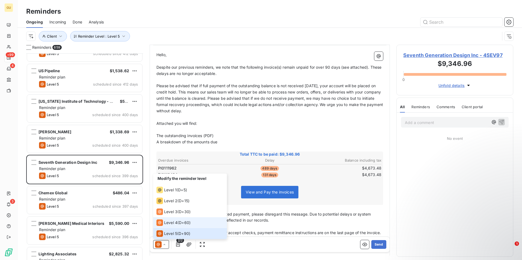
click at [172, 225] on span "Level 4" at bounding box center [170, 222] width 13 height 5
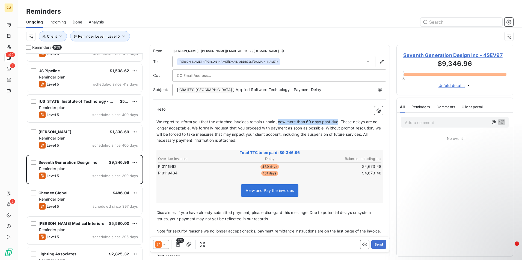
drag, startPoint x: 338, startPoint y: 121, endPoint x: 279, endPoint y: 121, distance: 59.8
click at [279, 121] on span "We regret to inform you that the attached invoices remain unpaid, now more than…" at bounding box center [268, 131] width 225 height 23
click at [374, 247] on button "Send" at bounding box center [378, 244] width 15 height 9
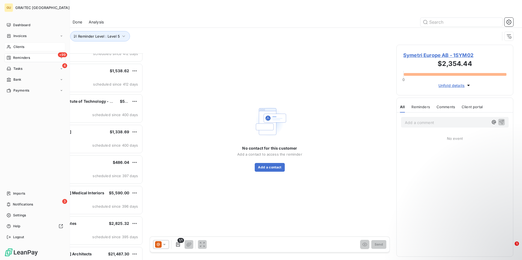
click at [22, 45] on span "Clients" at bounding box center [18, 46] width 11 height 5
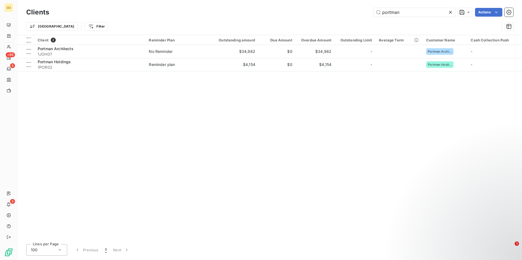
drag, startPoint x: 402, startPoint y: 14, endPoint x: 341, endPoint y: 16, distance: 61.2
click at [341, 16] on div "portman Actions" at bounding box center [284, 12] width 457 height 9
click at [401, 15] on input "portman" at bounding box center [414, 12] width 82 height 9
drag, startPoint x: 395, startPoint y: 11, endPoint x: 372, endPoint y: 11, distance: 23.2
click at [377, 8] on input "portman" at bounding box center [414, 12] width 82 height 9
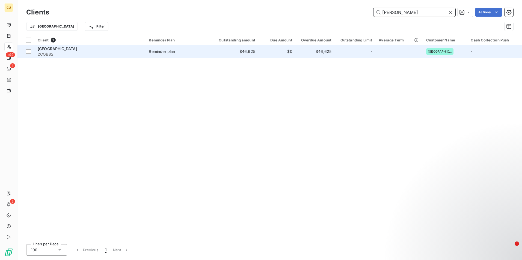
type input "[PERSON_NAME]"
click at [69, 52] on span "2COB82" at bounding box center [90, 54] width 105 height 5
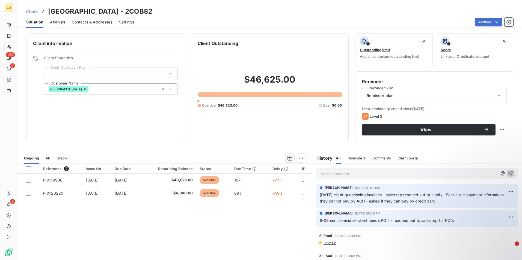
click at [341, 176] on p "Add a comment ﻿" at bounding box center [408, 174] width 177 height 7
click at [508, 172] on icon "button" at bounding box center [510, 173] width 5 height 5
